Goal: Task Accomplishment & Management: Use online tool/utility

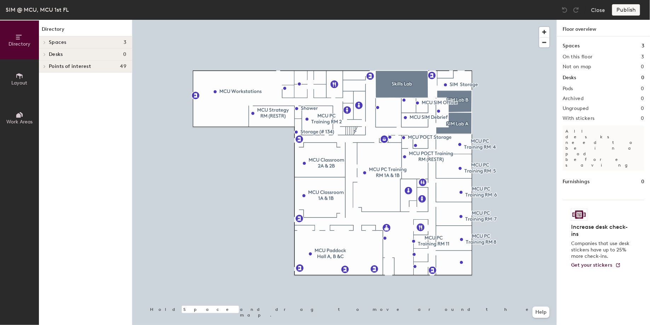
click at [44, 66] on icon at bounding box center [44, 67] width 3 height 4
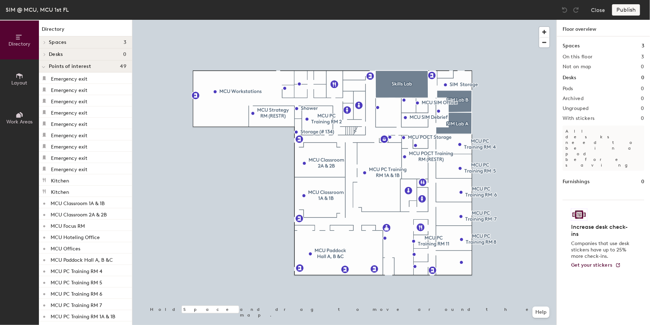
click at [45, 67] on icon at bounding box center [43, 67] width 3 height 1
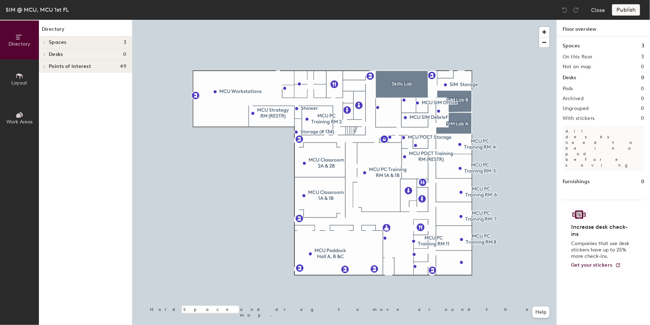
click at [27, 116] on button "Work Areas" at bounding box center [19, 117] width 39 height 39
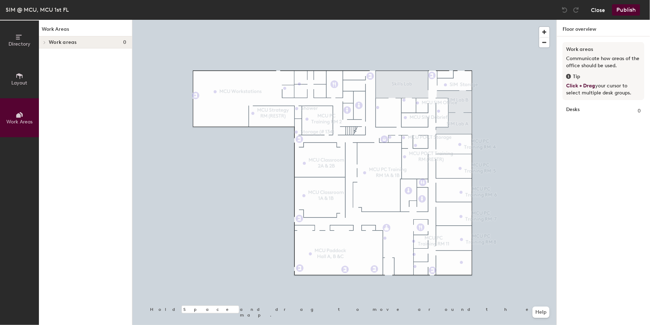
click at [599, 10] on button "Close" at bounding box center [598, 9] width 14 height 11
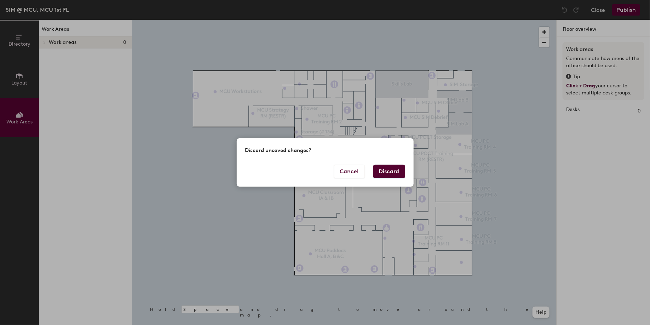
click at [533, 83] on div "Discard unsaved changes? Cancel Discard" at bounding box center [325, 162] width 650 height 325
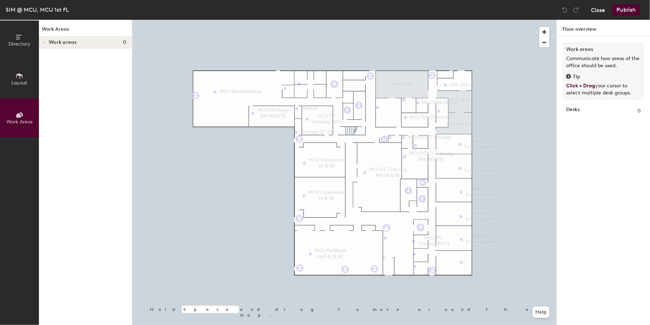
click at [597, 11] on button "Close" at bounding box center [598, 9] width 14 height 11
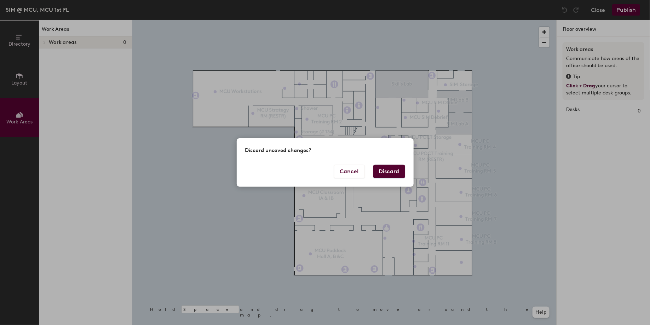
click at [392, 174] on button "Discard" at bounding box center [390, 171] width 32 height 13
